Goal: Complete application form

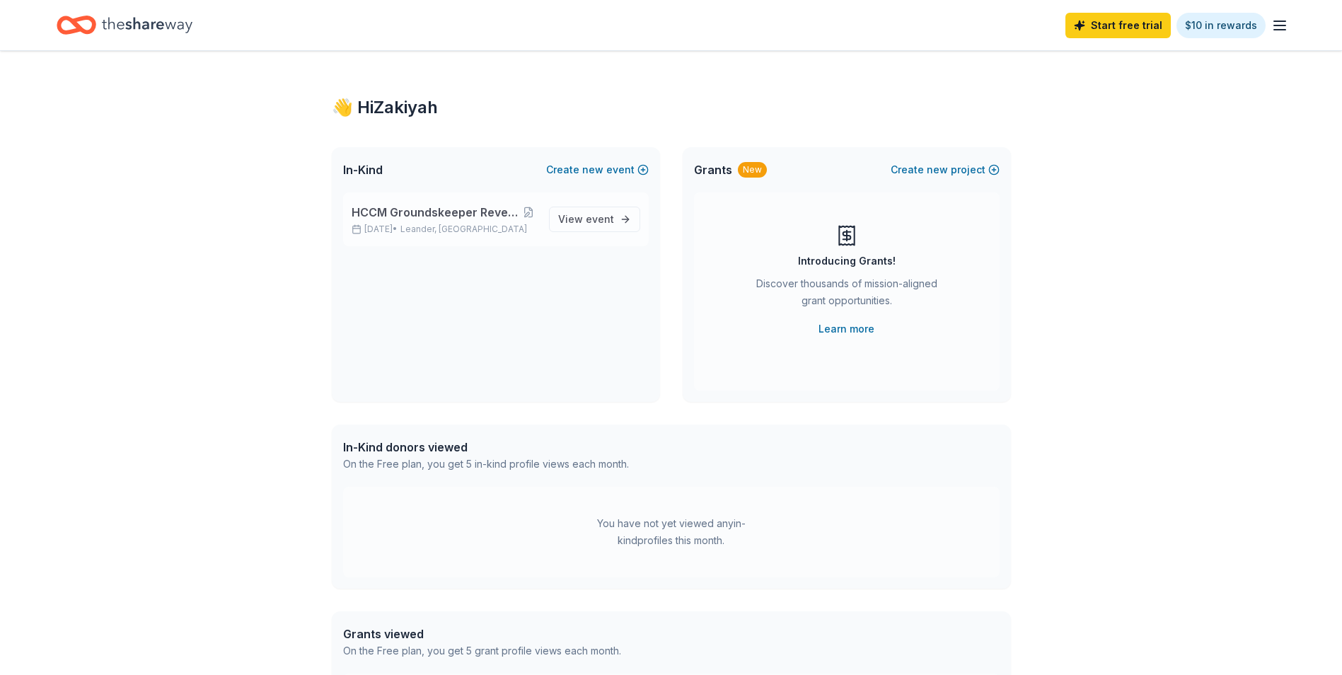
click at [461, 209] on span "HCCM Groundskeeper Revenge Golf Tournament" at bounding box center [436, 212] width 168 height 17
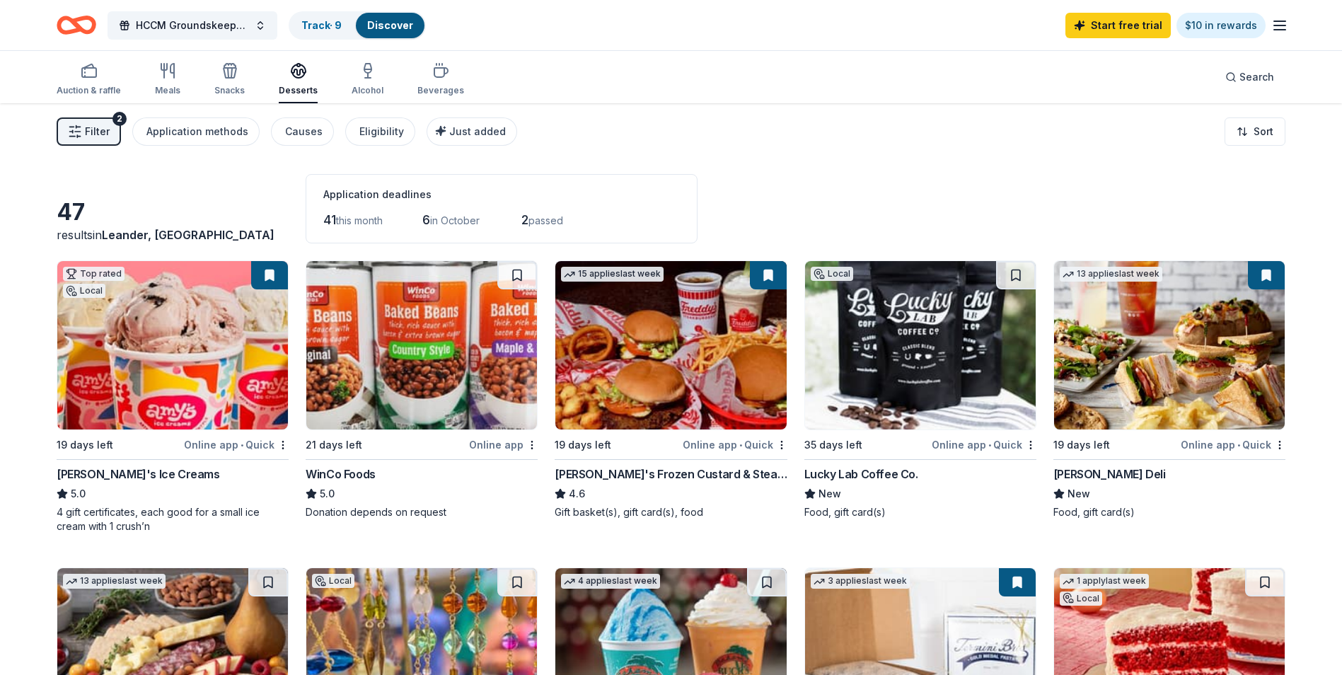
click at [410, 320] on img at bounding box center [421, 345] width 231 height 168
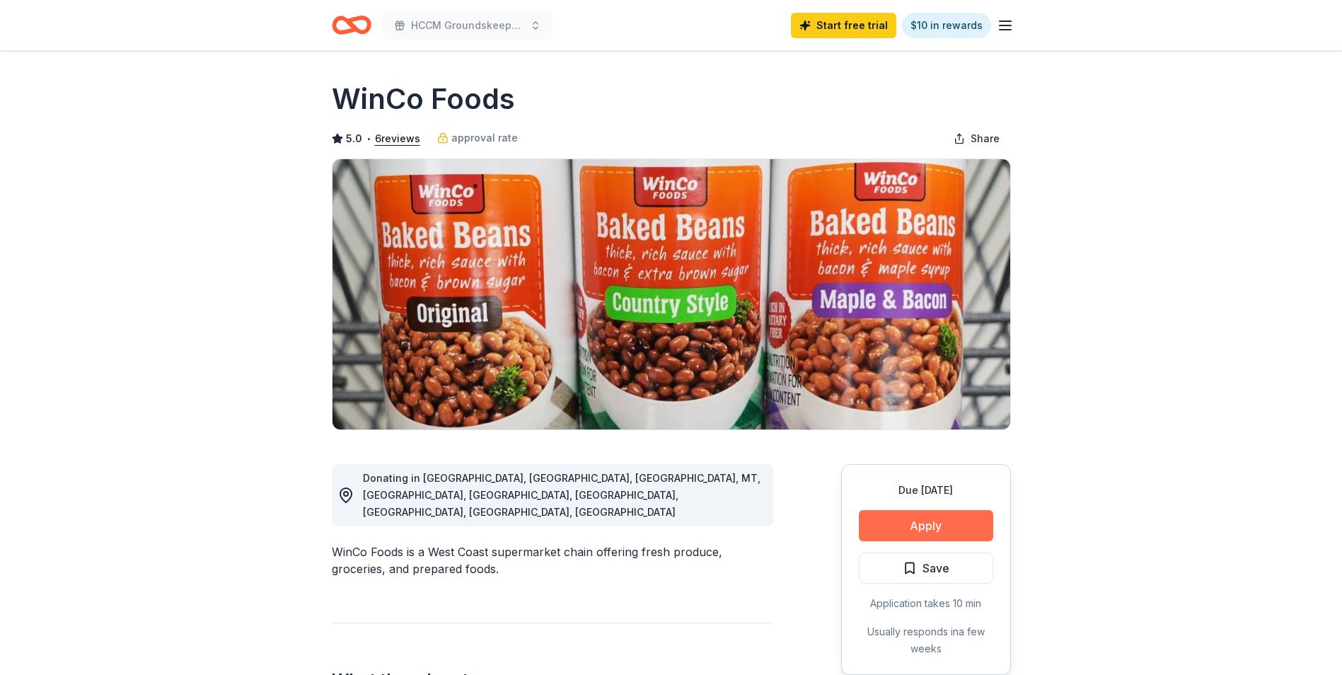
click at [901, 528] on button "Apply" at bounding box center [926, 525] width 134 height 31
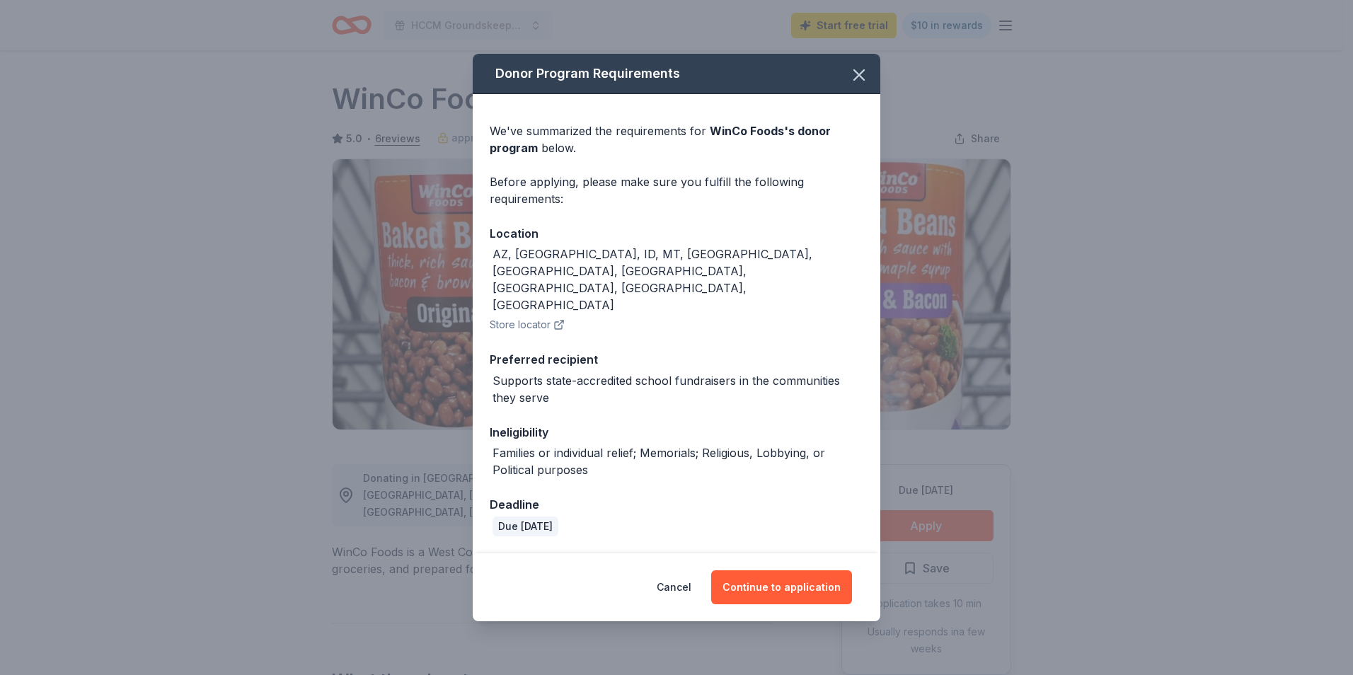
click at [755, 579] on div "Cancel Continue to application" at bounding box center [676, 587] width 407 height 68
click at [797, 571] on button "Continue to application" at bounding box center [781, 587] width 141 height 34
